Goal: Answer question/provide support: Share knowledge or assist other users

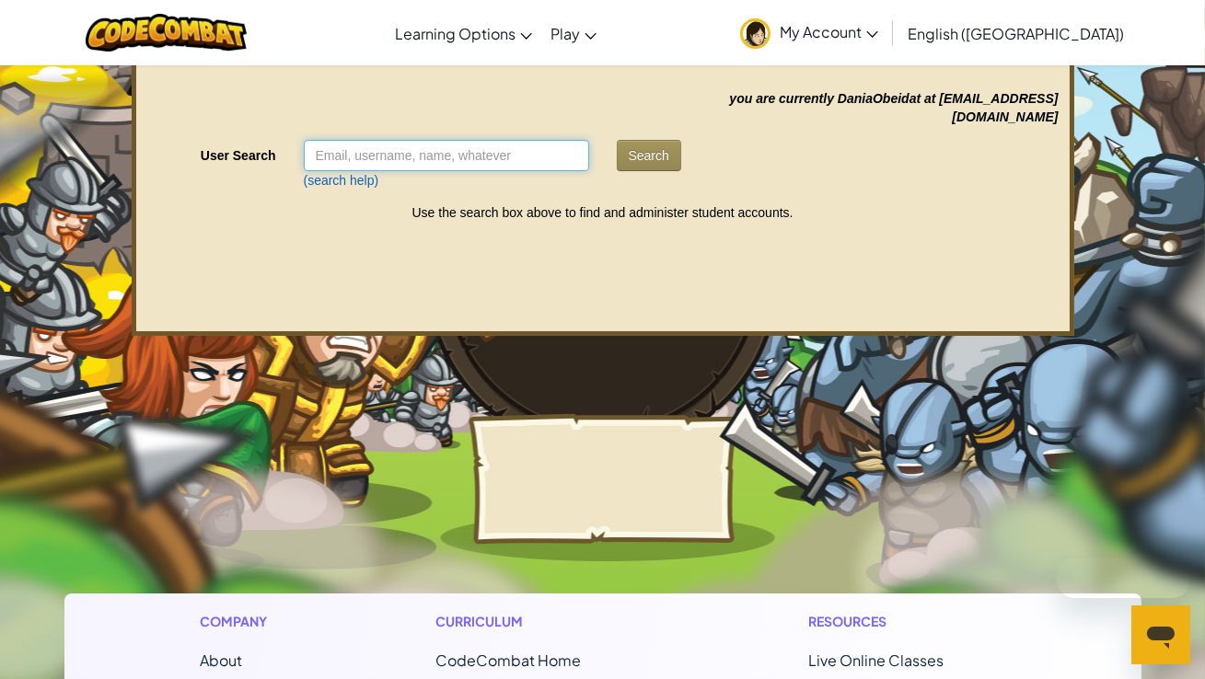
click at [356, 148] on input "User Search" at bounding box center [446, 155] width 285 height 31
paste input "Samcoolboi"
type input "Samcoolboi"
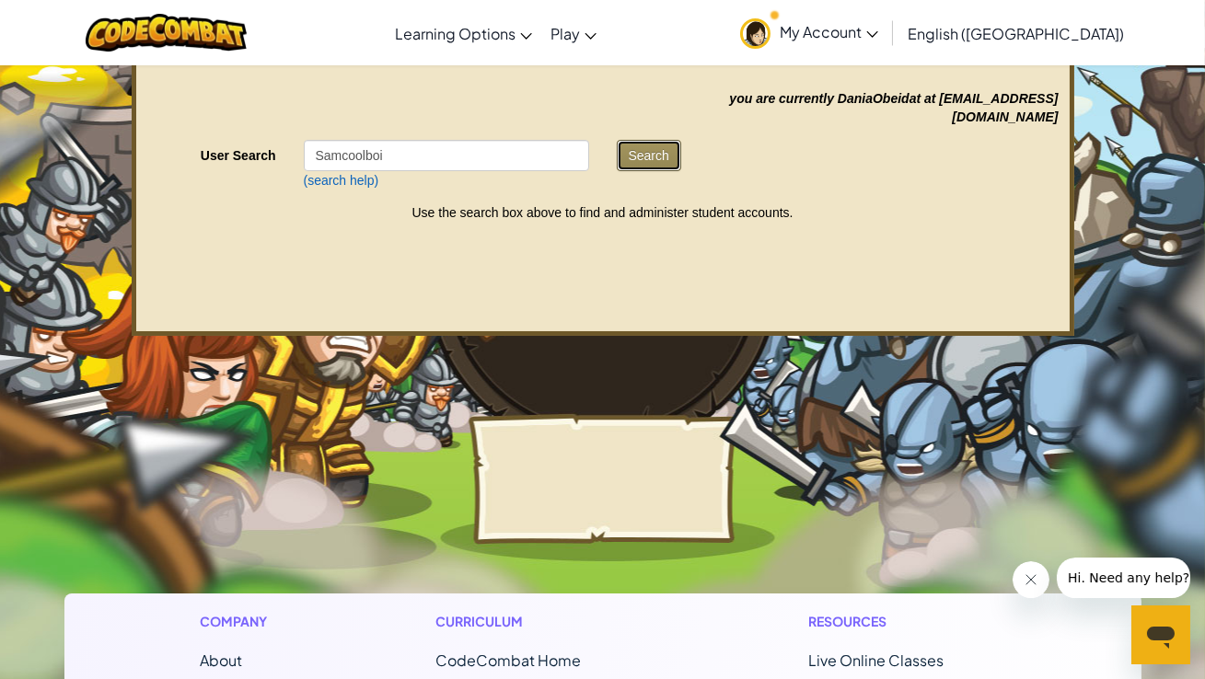
click at [655, 162] on button "Search" at bounding box center [649, 155] width 64 height 31
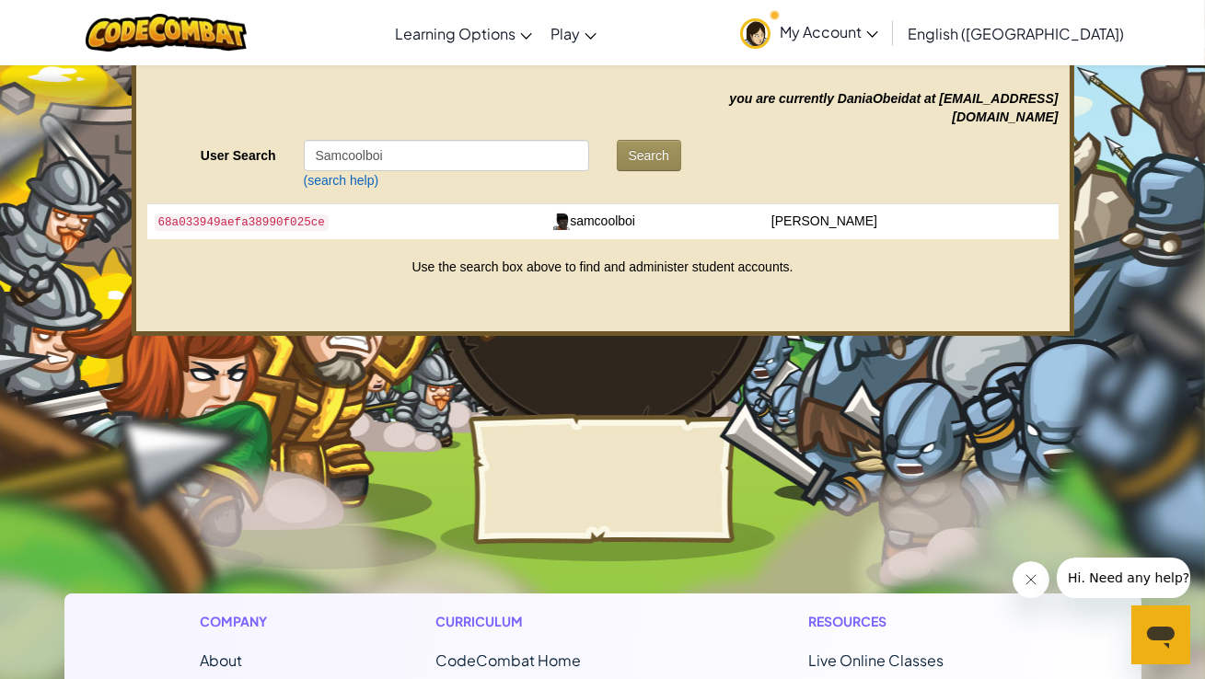
click at [639, 214] on td "samcoolboi" at bounding box center [640, 221] width 189 height 35
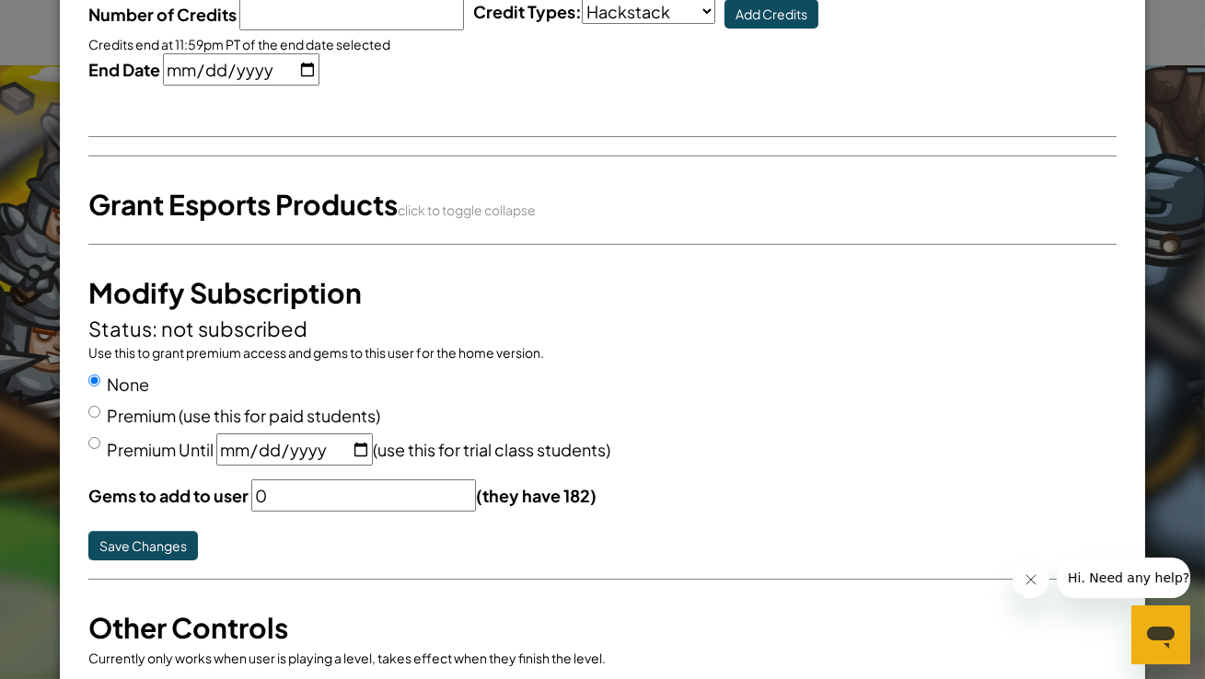
scroll to position [185, 0]
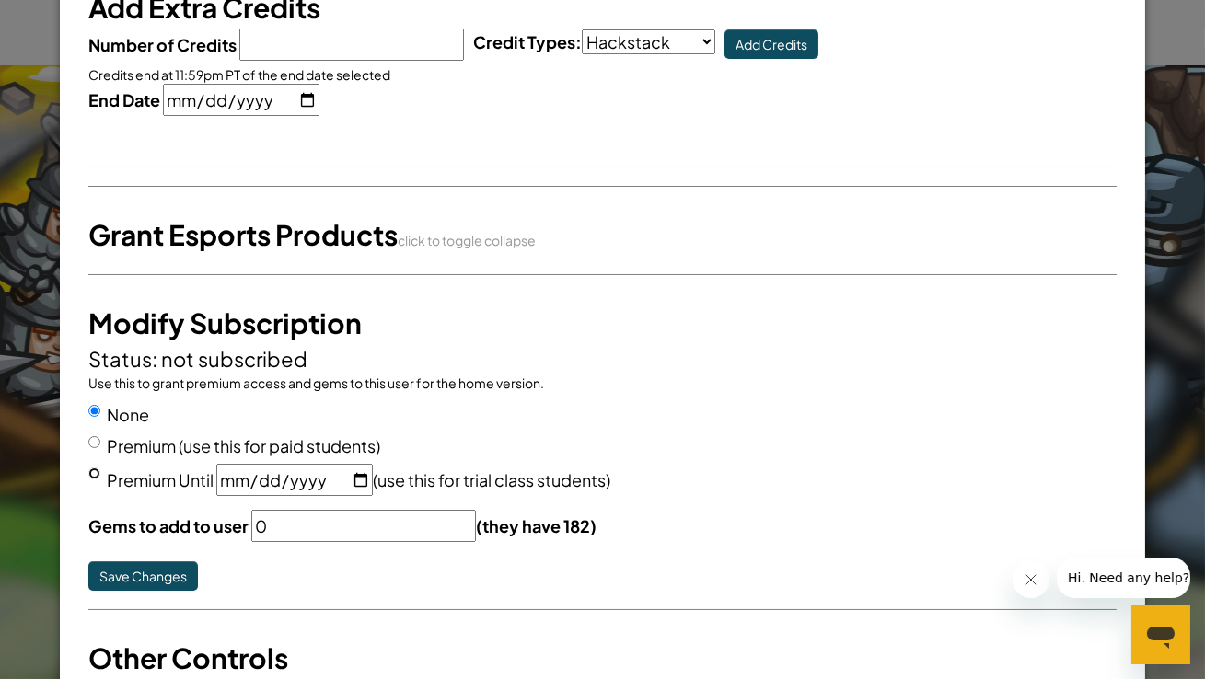
click at [91, 474] on input "Premium Until [DATE] (use this for trial class students)" at bounding box center [94, 474] width 12 height 12
radio input "true"
click at [151, 561] on button "Save Changes" at bounding box center [143, 575] width 110 height 29
